Goal: Task Accomplishment & Management: Use online tool/utility

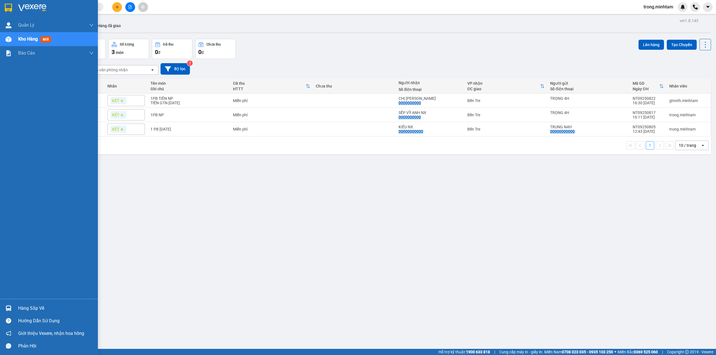
click at [15, 305] on div "Hàng sắp về" at bounding box center [49, 308] width 98 height 13
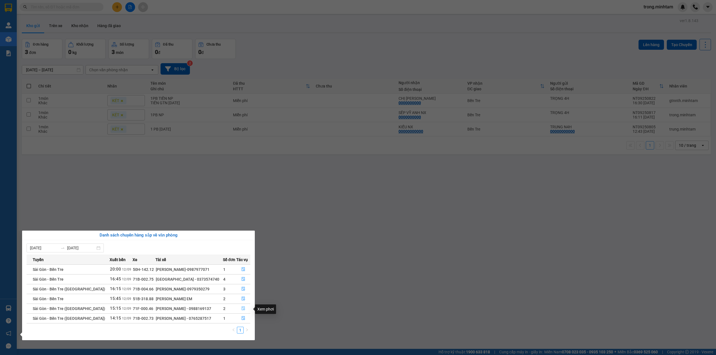
click at [242, 308] on icon "file-done" at bounding box center [243, 309] width 3 height 4
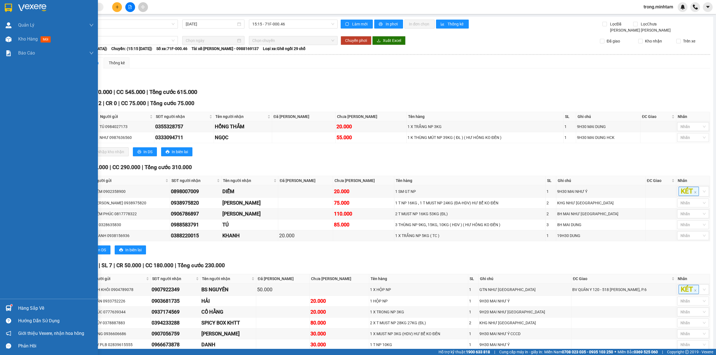
click at [35, 303] on div "Hàng sắp về" at bounding box center [49, 308] width 98 height 13
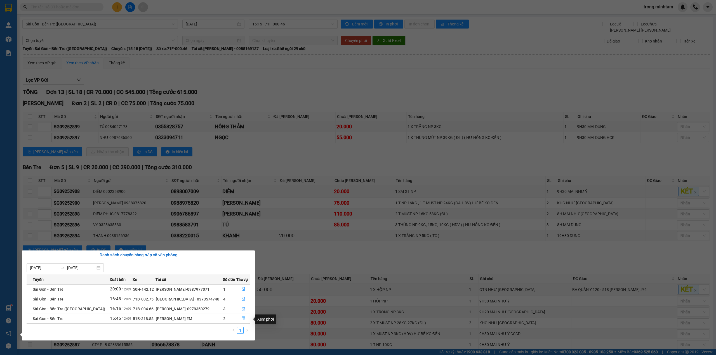
click at [244, 320] on icon "file-done" at bounding box center [243, 319] width 4 height 4
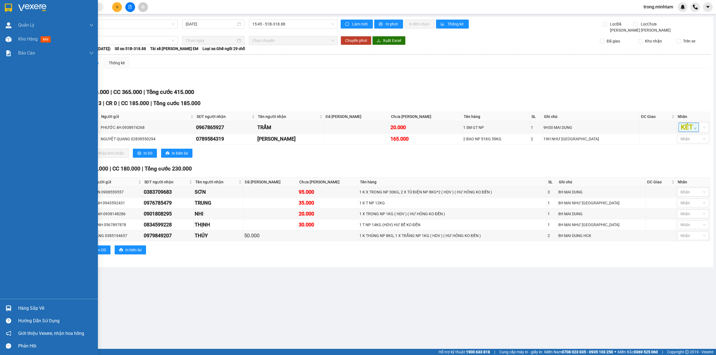
click at [30, 310] on div "Hàng sắp về" at bounding box center [56, 308] width 76 height 8
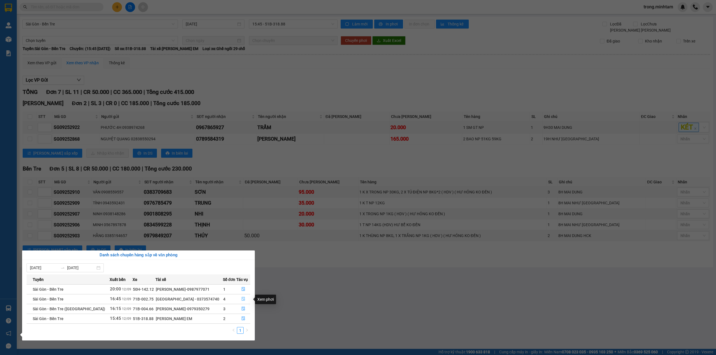
click at [243, 299] on icon "file-done" at bounding box center [243, 299] width 3 height 4
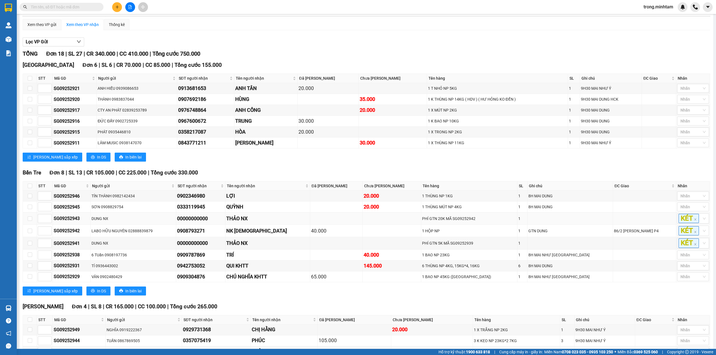
scroll to position [92, 0]
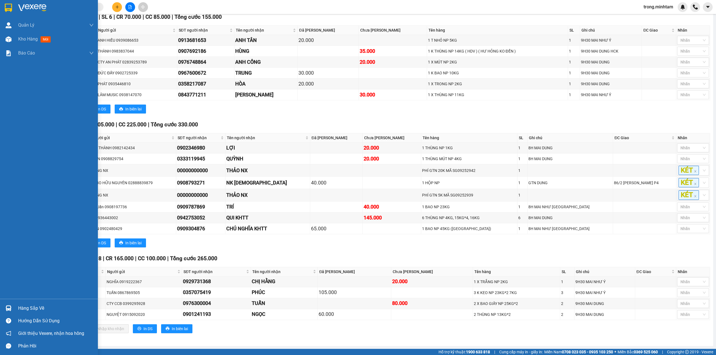
click at [30, 308] on div "Hàng sắp về" at bounding box center [56, 308] width 76 height 8
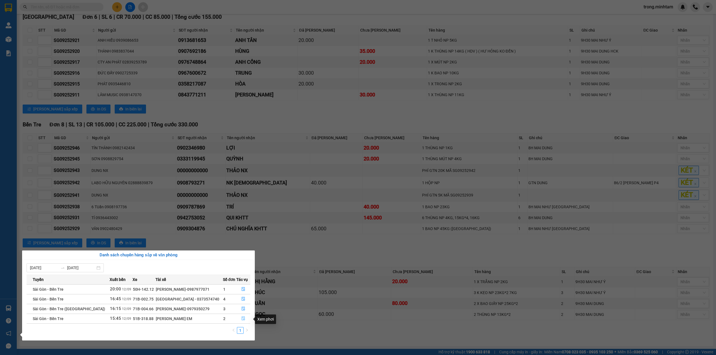
click at [245, 323] on button "button" at bounding box center [244, 318] width 14 height 9
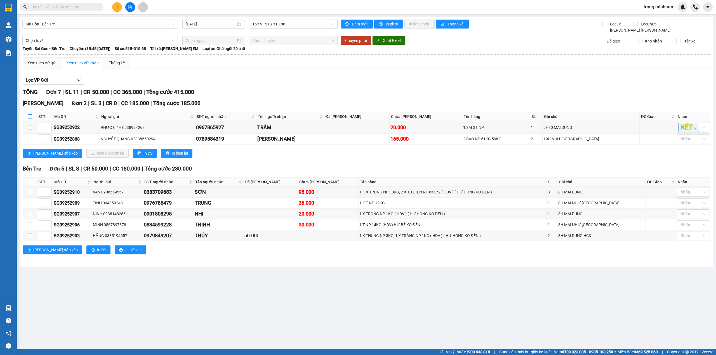
click at [30, 119] on input "checkbox" at bounding box center [30, 116] width 4 height 4
checkbox input "true"
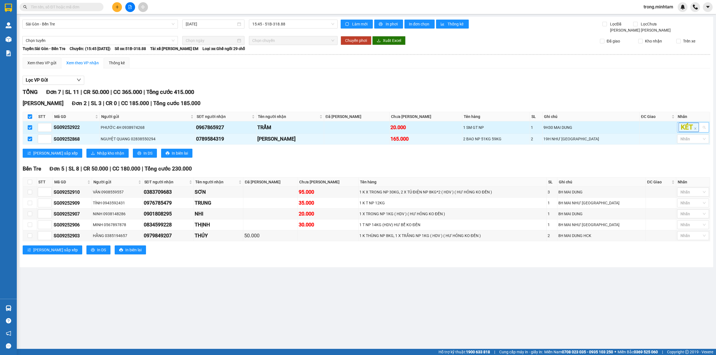
click at [702, 128] on div "KÉT" at bounding box center [693, 127] width 32 height 10
click at [692, 141] on div "KHO 1" at bounding box center [692, 140] width 25 height 6
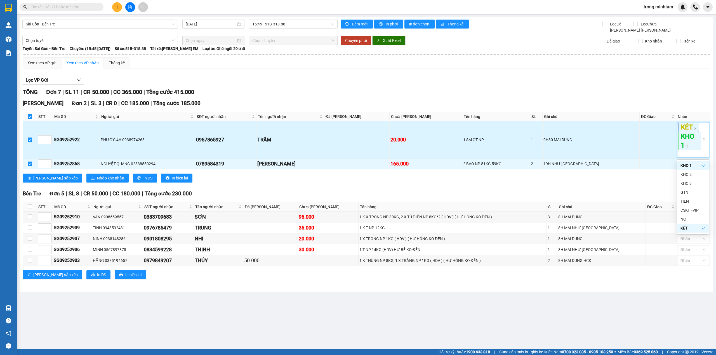
click at [686, 153] on div "KÉT KHO 1" at bounding box center [689, 140] width 23 height 34
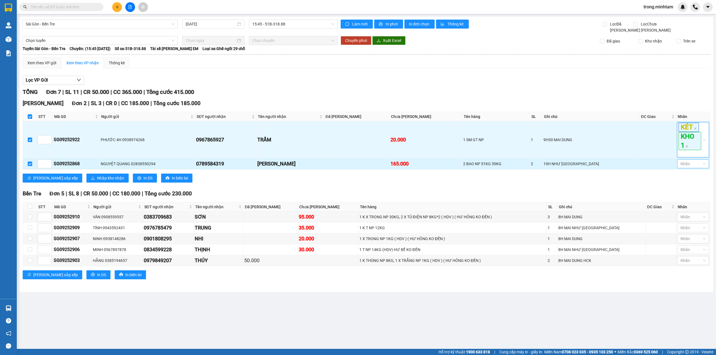
click at [686, 162] on div at bounding box center [689, 164] width 23 height 7
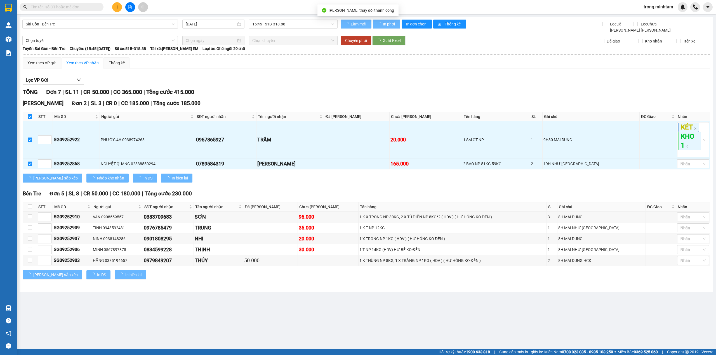
click at [688, 172] on body "Kết quả tìm kiếm ( 0 ) Bộ lọc No Data trong.[PERSON_NAME] lý khách hàng mới Kho…" at bounding box center [358, 177] width 716 height 355
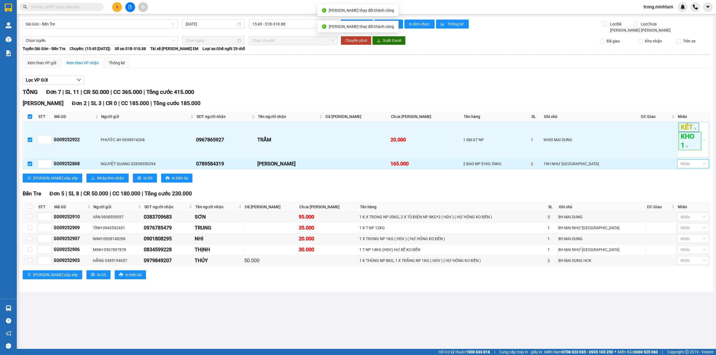
click at [686, 165] on div at bounding box center [689, 164] width 23 height 7
click at [686, 178] on div "KHO 1" at bounding box center [692, 177] width 25 height 6
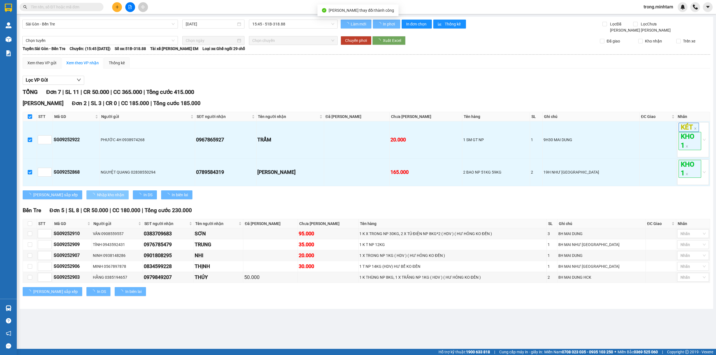
click at [97, 197] on span "Nhập kho nhận" at bounding box center [110, 195] width 27 height 6
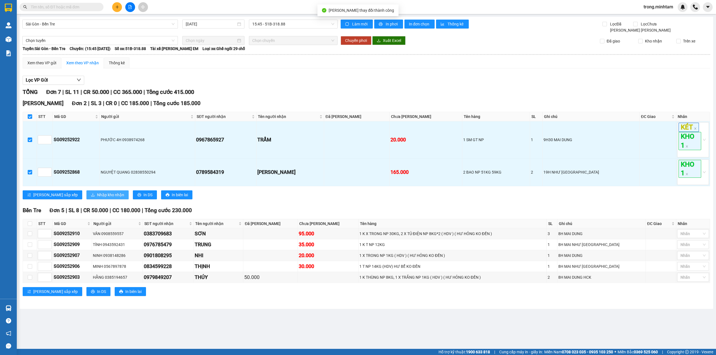
click at [97, 197] on span "Nhập kho nhận" at bounding box center [110, 195] width 27 height 6
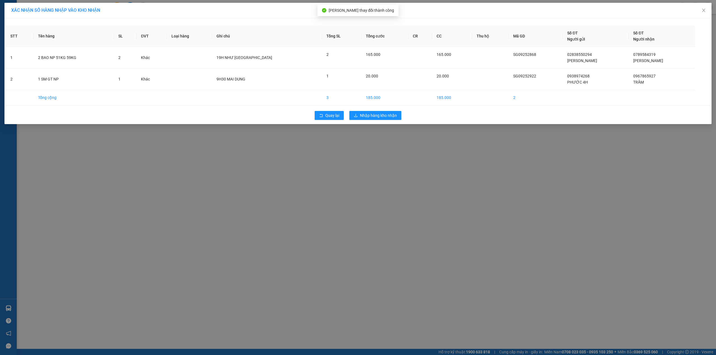
click at [373, 122] on div "Quay lại Nhập hàng kho nhận" at bounding box center [358, 115] width 704 height 15
click at [369, 119] on button "Nhập hàng kho nhận" at bounding box center [375, 115] width 52 height 9
